Goal: Task Accomplishment & Management: Manage account settings

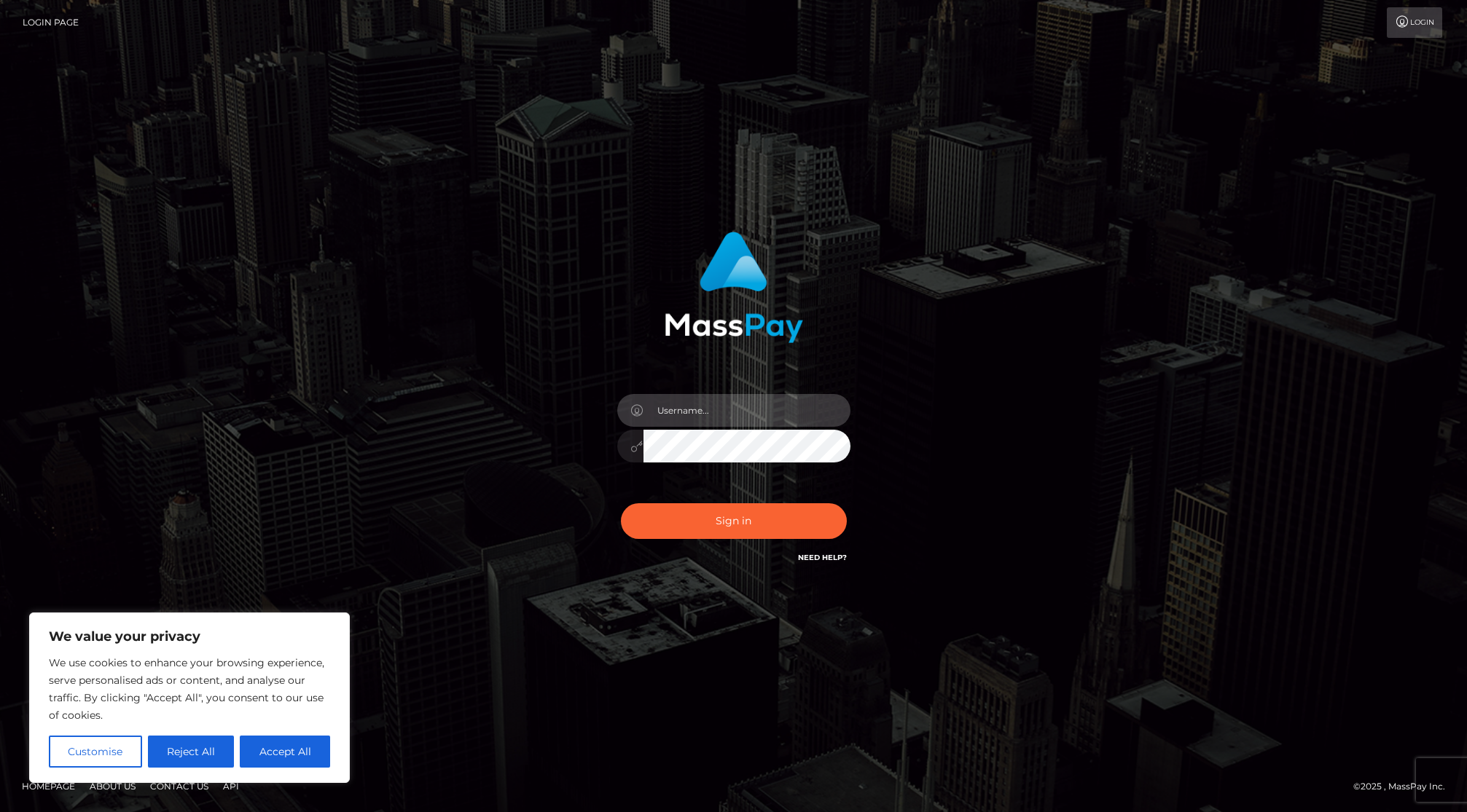
click at [711, 409] on input "text" at bounding box center [747, 410] width 207 height 33
type input "[EMAIL_ADDRESS][DOMAIN_NAME]"
click at [766, 532] on button "Sign in" at bounding box center [734, 521] width 226 height 36
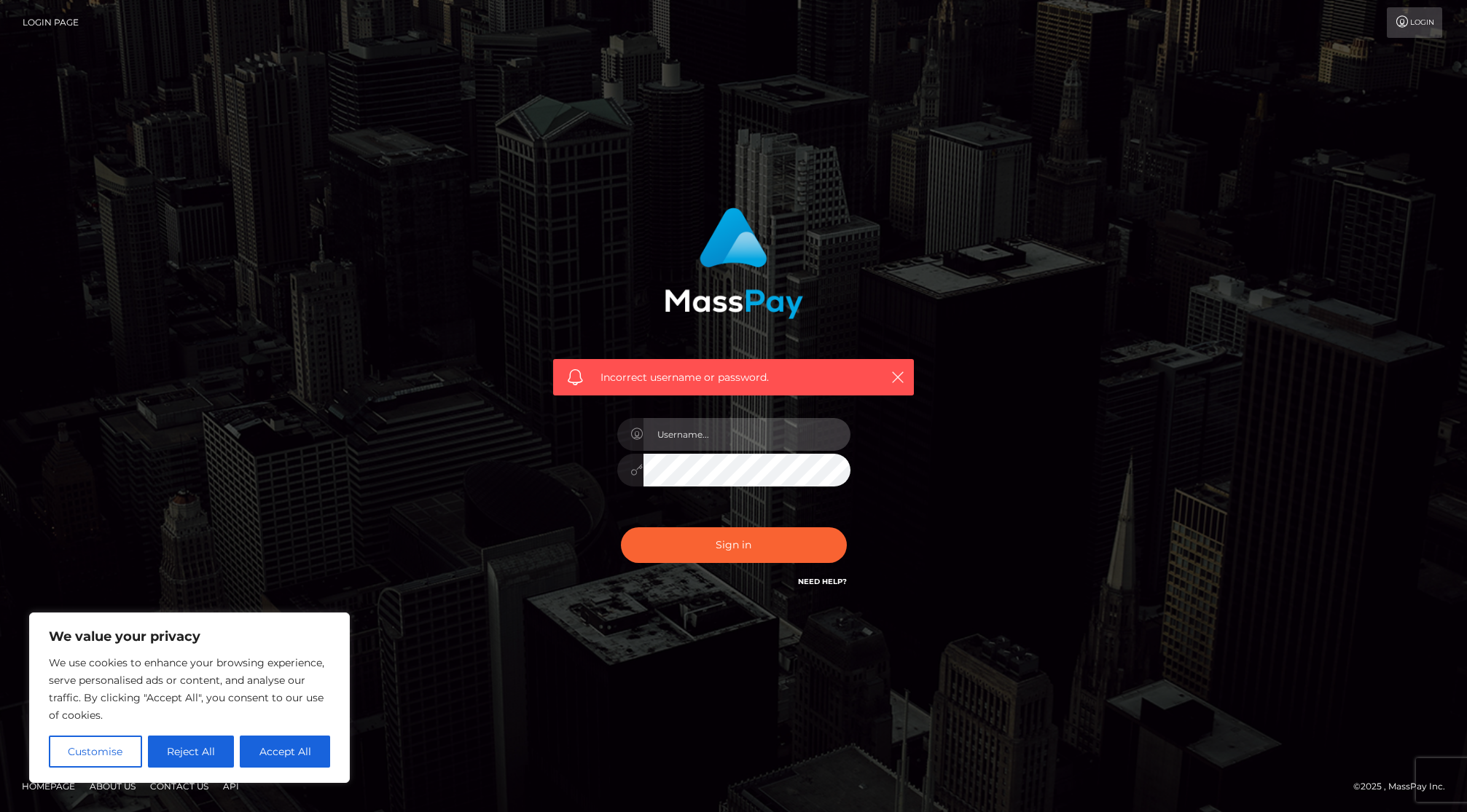
click at [771, 446] on input "text" at bounding box center [747, 434] width 207 height 33
type input "[EMAIL_ADDRESS][DOMAIN_NAME]"
click at [830, 586] on h6 "Need Help?" at bounding box center [822, 581] width 49 height 13
click at [834, 580] on link "Need Help?" at bounding box center [822, 582] width 49 height 10
drag, startPoint x: 302, startPoint y: 763, endPoint x: 625, endPoint y: 665, distance: 337.5
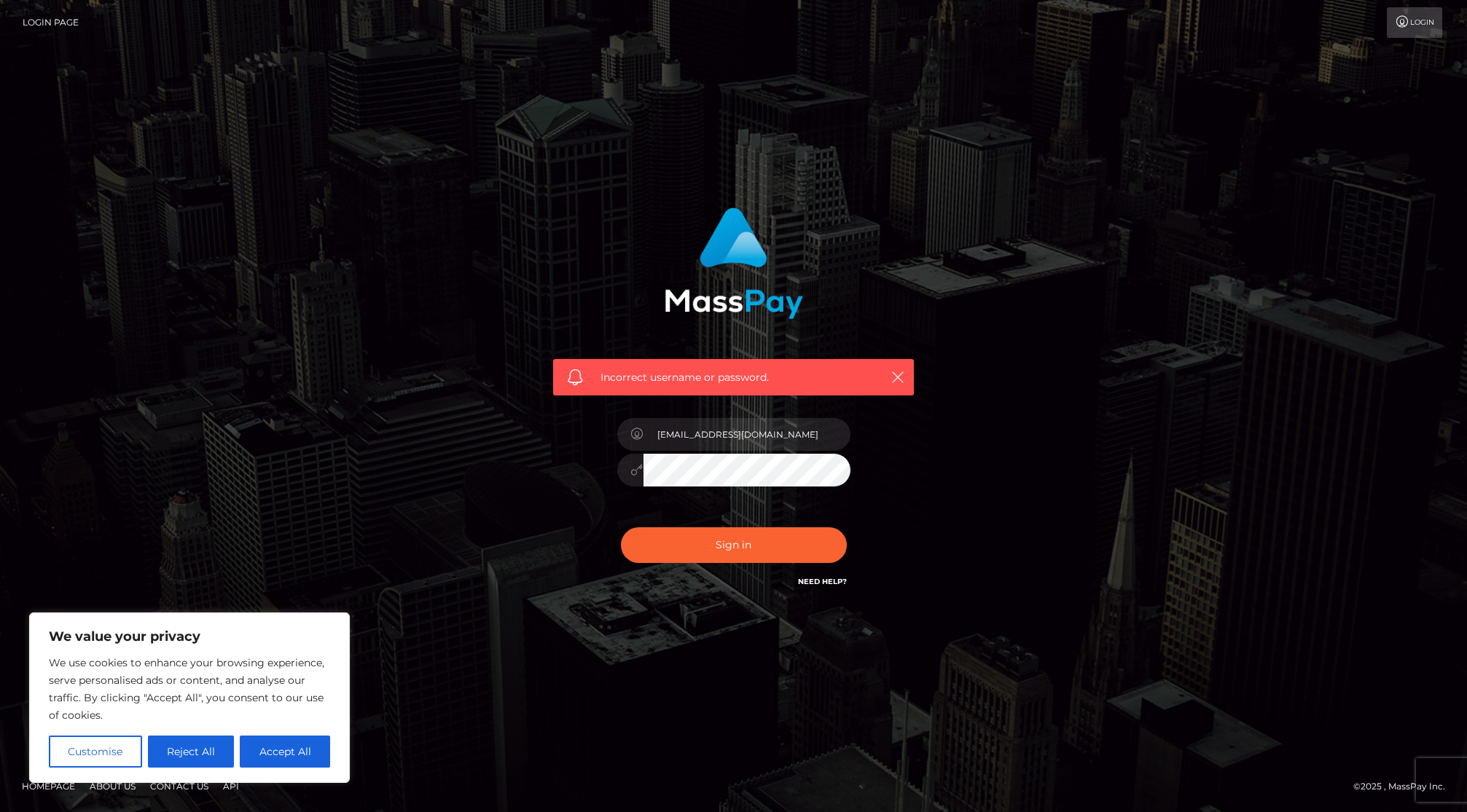
click at [303, 763] on button "Accept All" at bounding box center [285, 751] width 90 height 32
checkbox input "true"
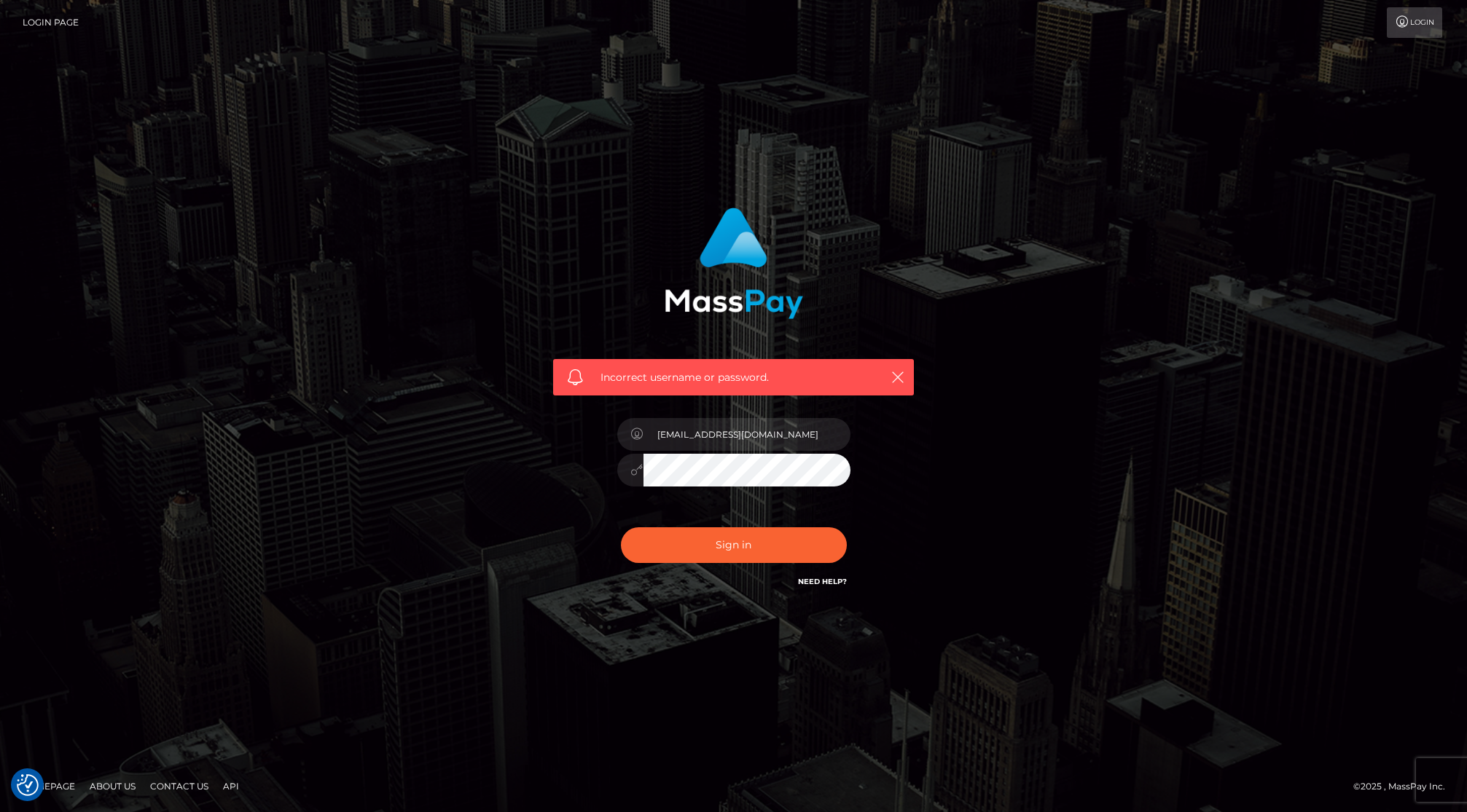
click at [828, 583] on link "Need Help?" at bounding box center [822, 582] width 49 height 10
click at [1423, 18] on link "Login" at bounding box center [1414, 22] width 55 height 30
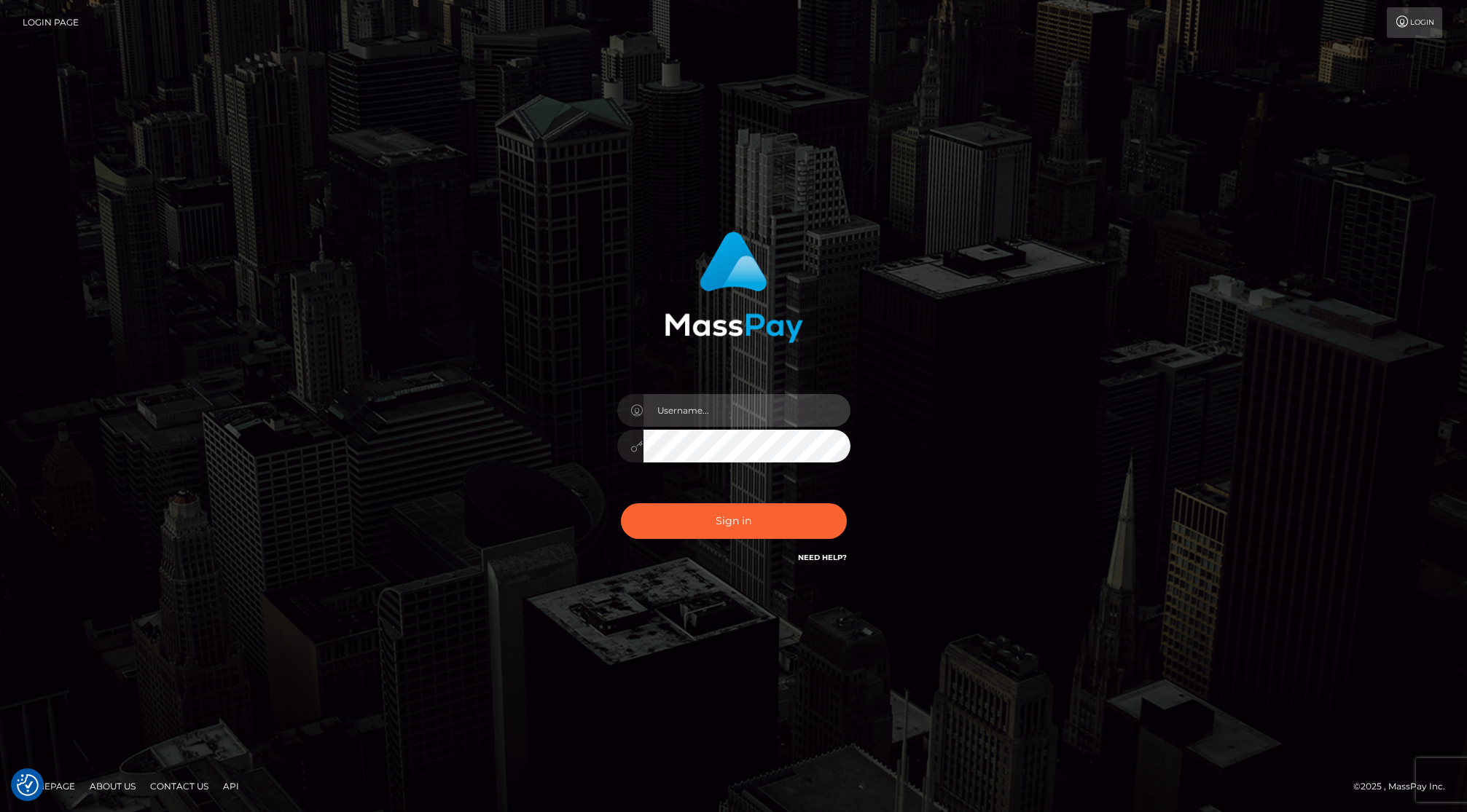
click at [735, 410] on input "text" at bounding box center [747, 410] width 207 height 33
type input "[EMAIL_ADDRESS][DOMAIN_NAME]"
